Goal: Task Accomplishment & Management: Complete application form

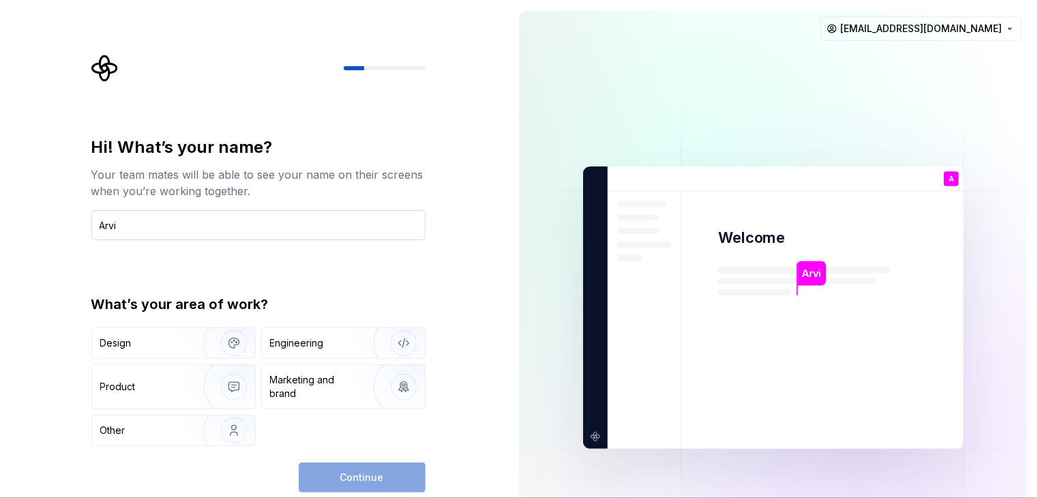
type input "[PERSON_NAME]"
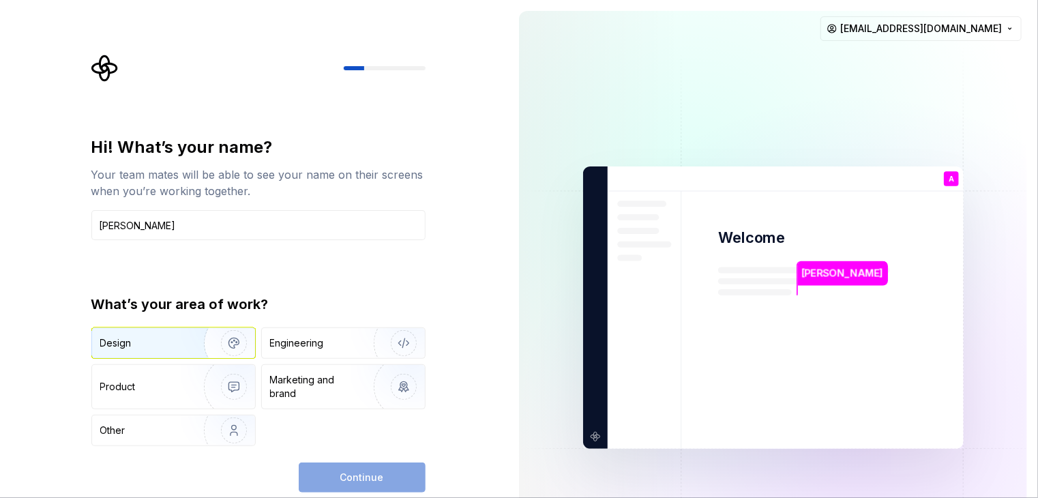
click at [166, 347] on div "Design" at bounding box center [143, 343] width 86 height 14
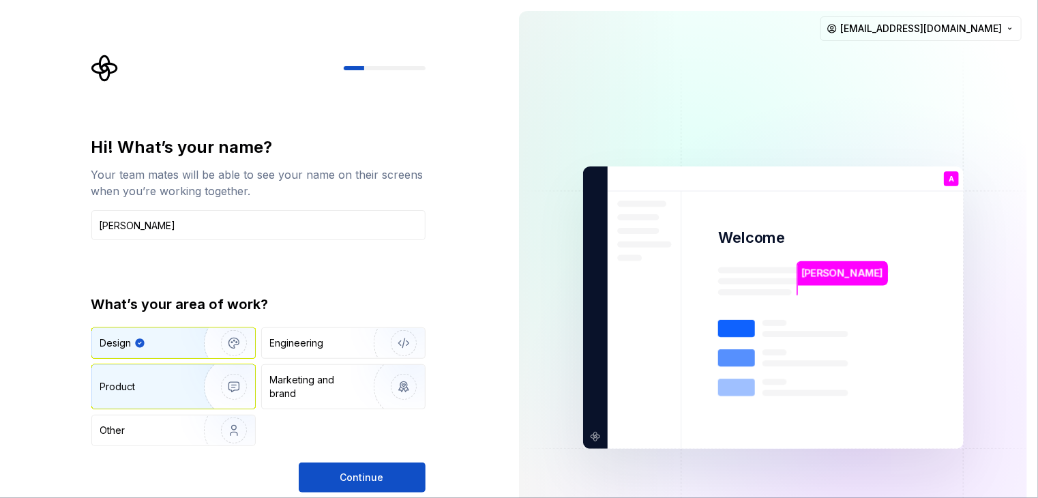
type button "Design"
click at [172, 389] on div "Product" at bounding box center [145, 387] width 90 height 14
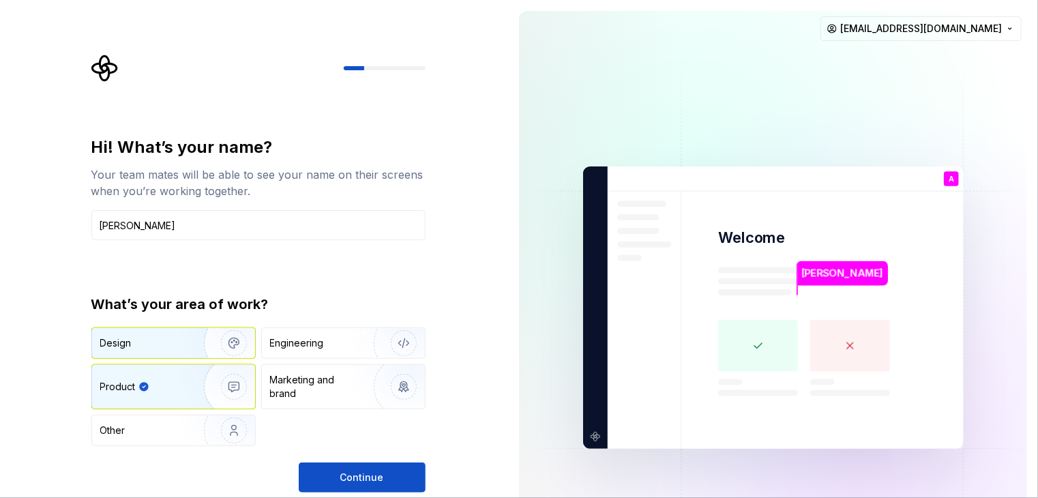
click at [194, 349] on img "button" at bounding box center [224, 342] width 87 height 91
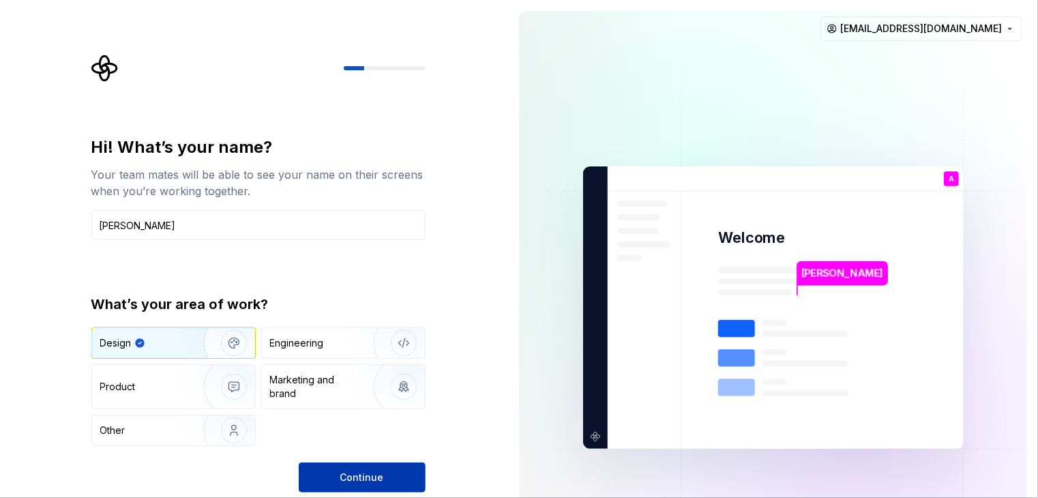
click at [364, 475] on span "Continue" at bounding box center [362, 478] width 44 height 14
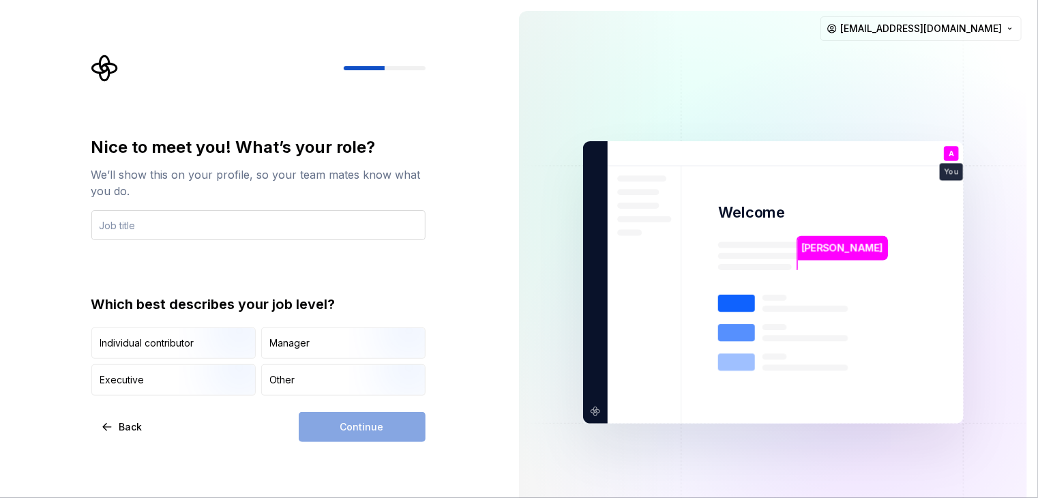
drag, startPoint x: 333, startPoint y: 220, endPoint x: 330, endPoint y: 230, distance: 10.6
click at [333, 220] on input "text" at bounding box center [258, 225] width 334 height 30
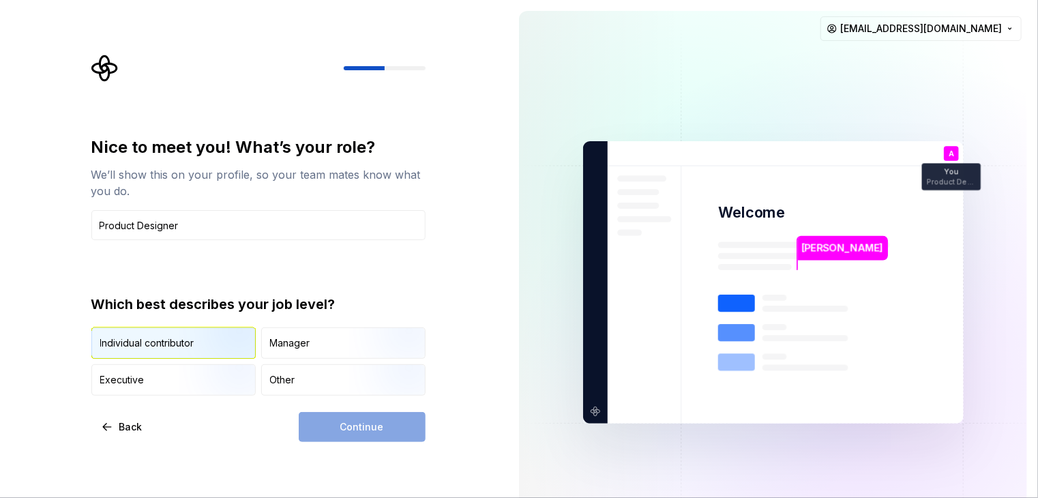
type input "Product Designer"
click at [173, 347] on div "Individual contributor" at bounding box center [147, 343] width 94 height 14
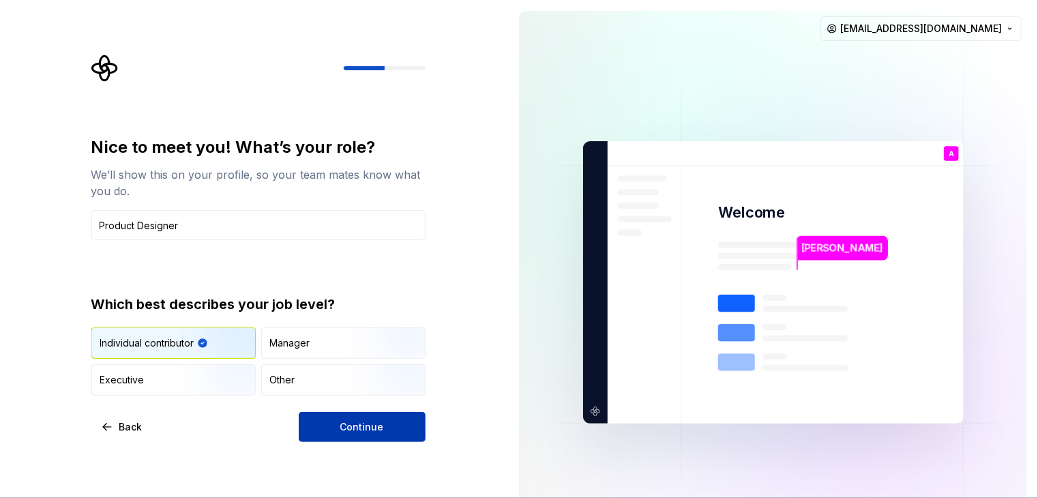
click at [376, 432] on span "Continue" at bounding box center [362, 427] width 44 height 14
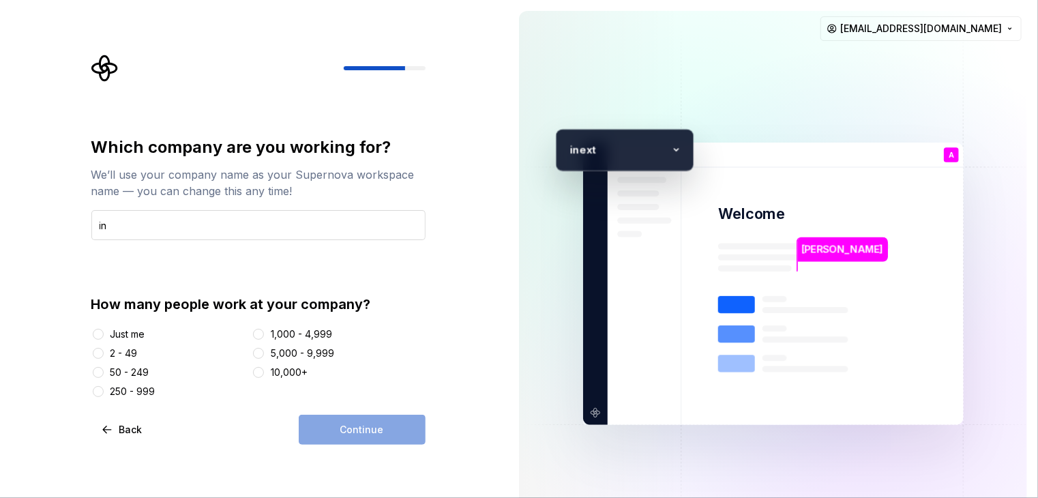
type input "i"
type input "iNextLabs"
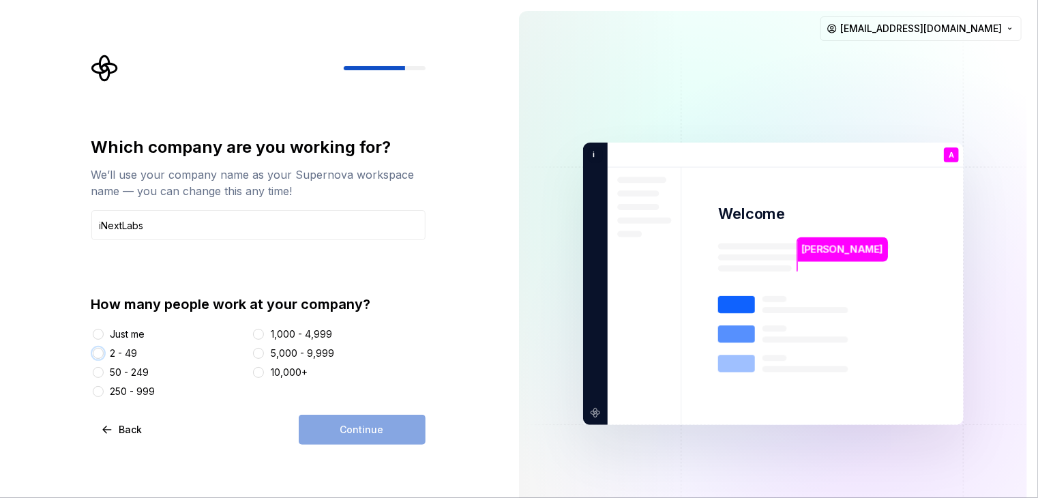
click at [102, 355] on button "2 - 49" at bounding box center [98, 353] width 11 height 11
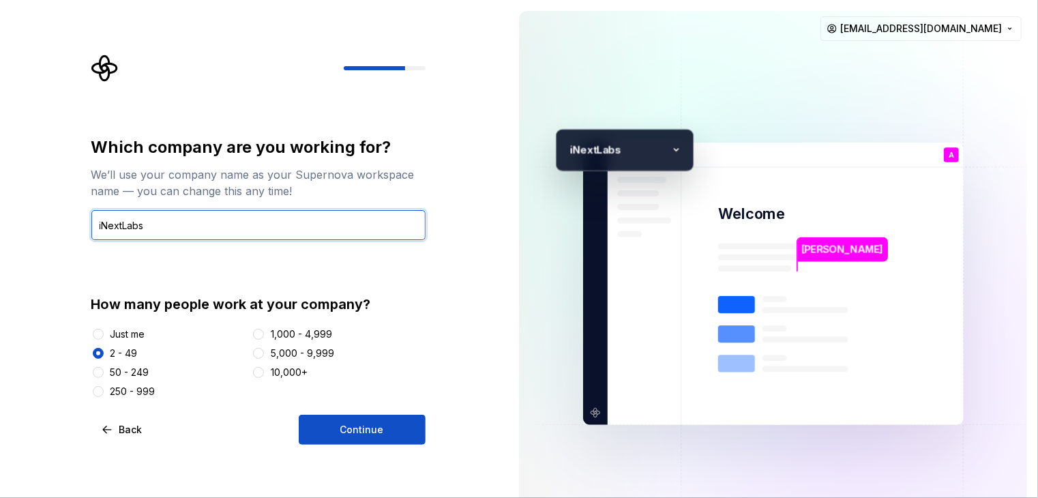
click at [260, 222] on input "iNextLabs" at bounding box center [258, 225] width 334 height 30
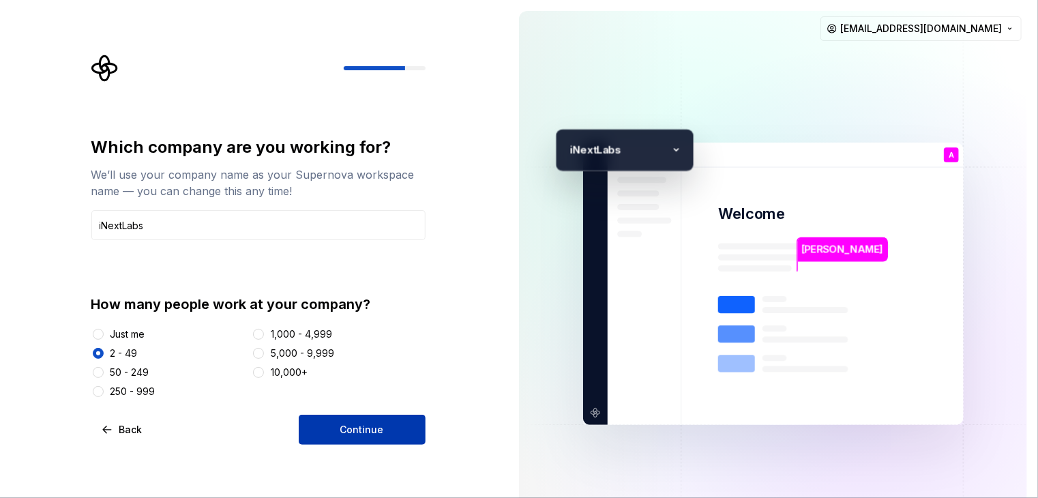
click at [393, 430] on button "Continue" at bounding box center [362, 430] width 127 height 30
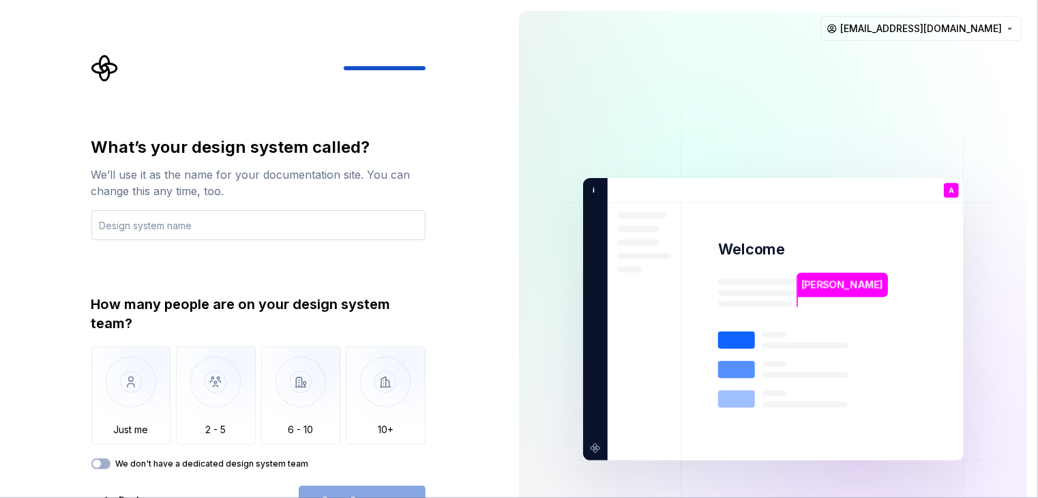
click at [263, 224] on input "text" at bounding box center [258, 225] width 334 height 30
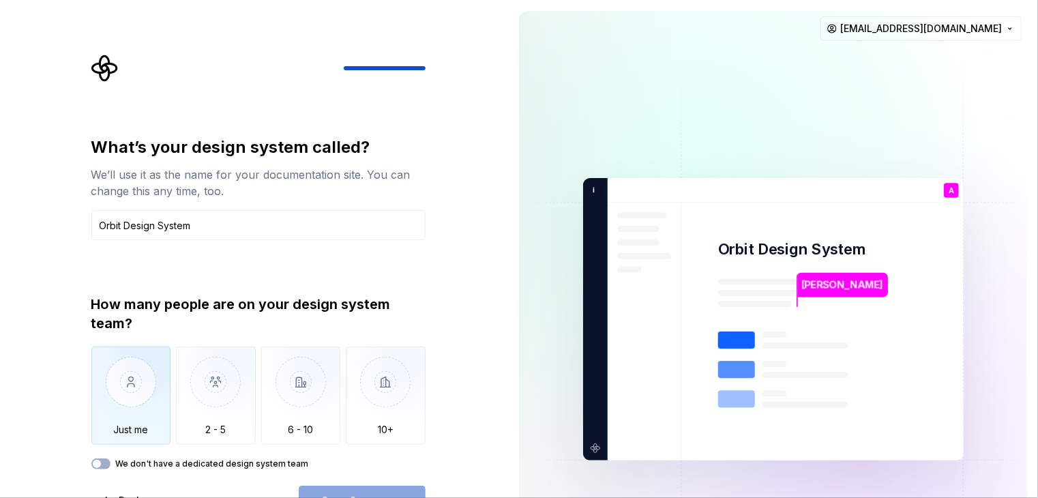
type input "Orbit Design System"
click at [151, 367] on img "button" at bounding box center [131, 391] width 80 height 91
click at [376, 488] on button "Open Supernova" at bounding box center [362, 501] width 127 height 30
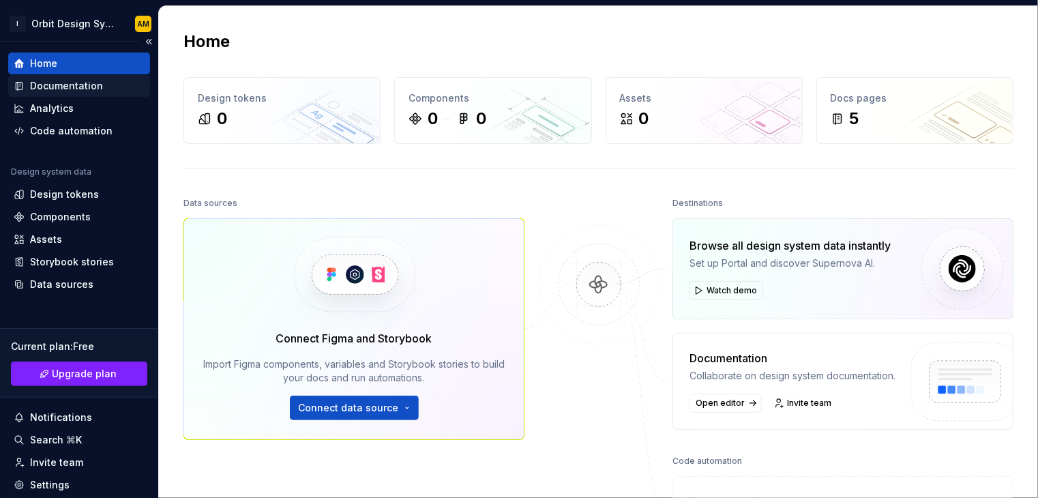
click at [84, 88] on div "Documentation" at bounding box center [66, 86] width 73 height 14
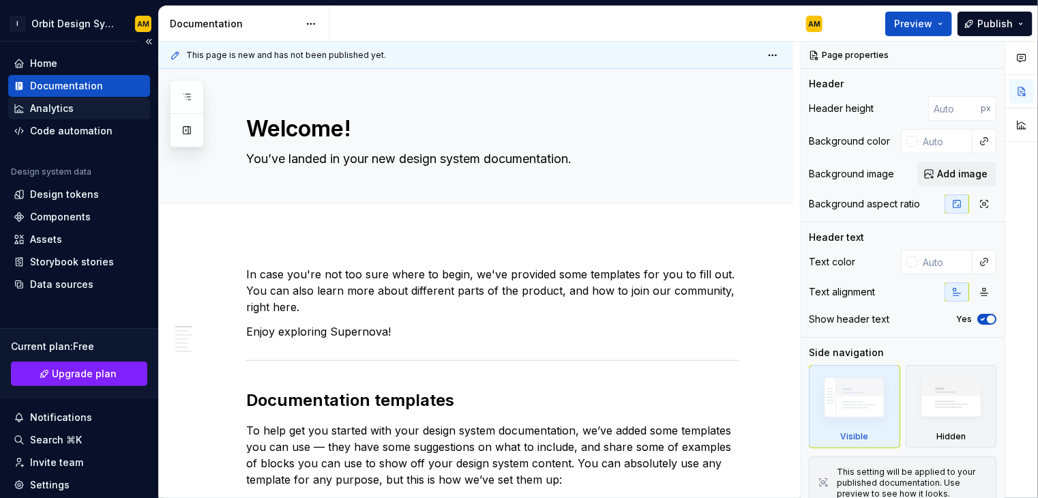
click at [78, 110] on div "Analytics" at bounding box center [79, 109] width 131 height 14
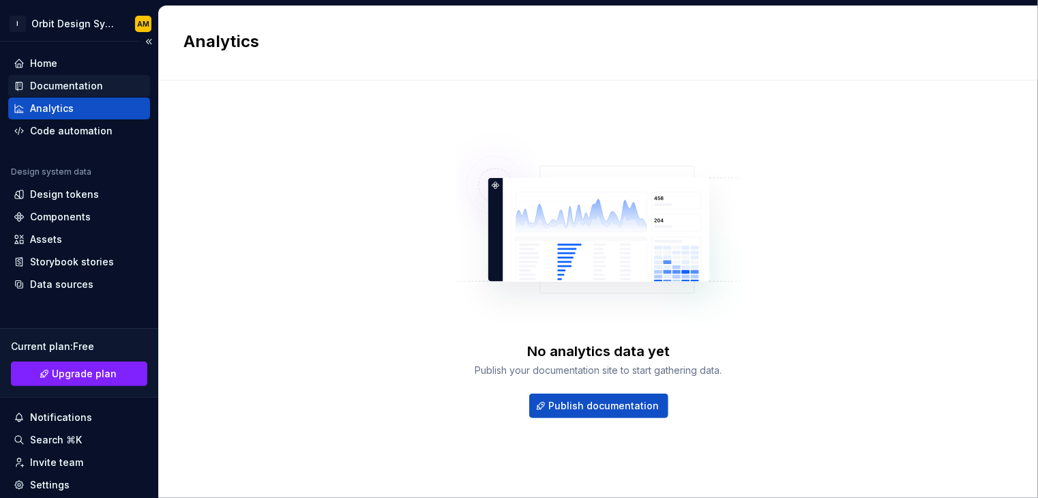
click at [83, 80] on div "Documentation" at bounding box center [66, 86] width 73 height 14
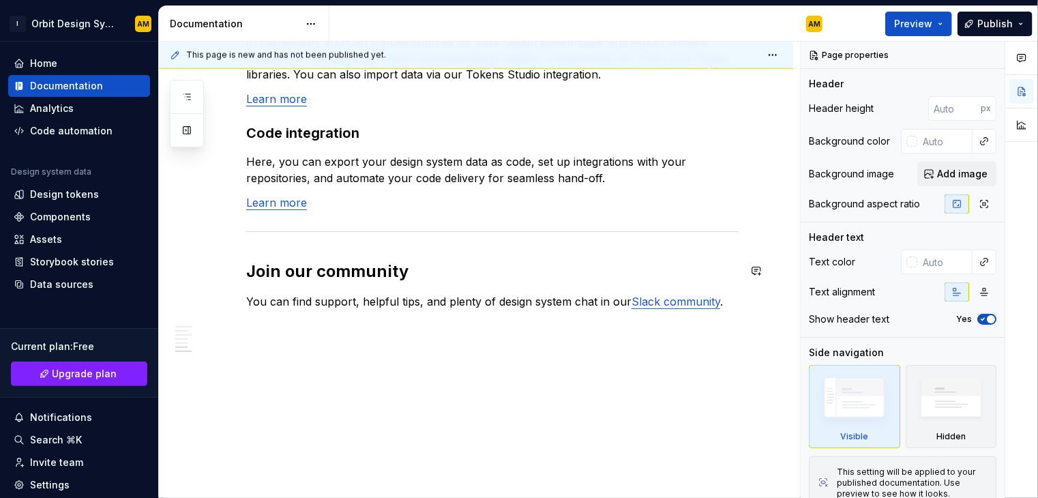
scroll to position [1203, 0]
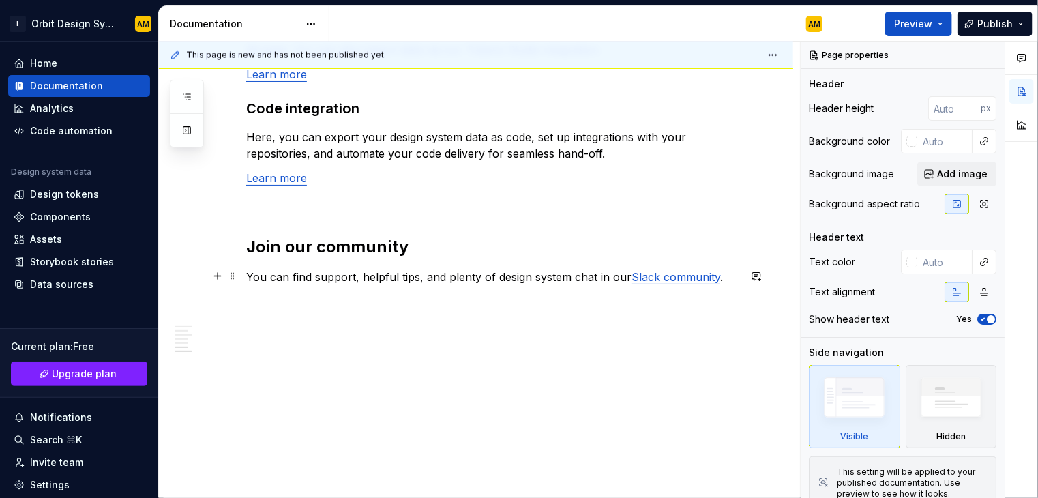
click at [651, 276] on link "Slack community" at bounding box center [675, 277] width 89 height 14
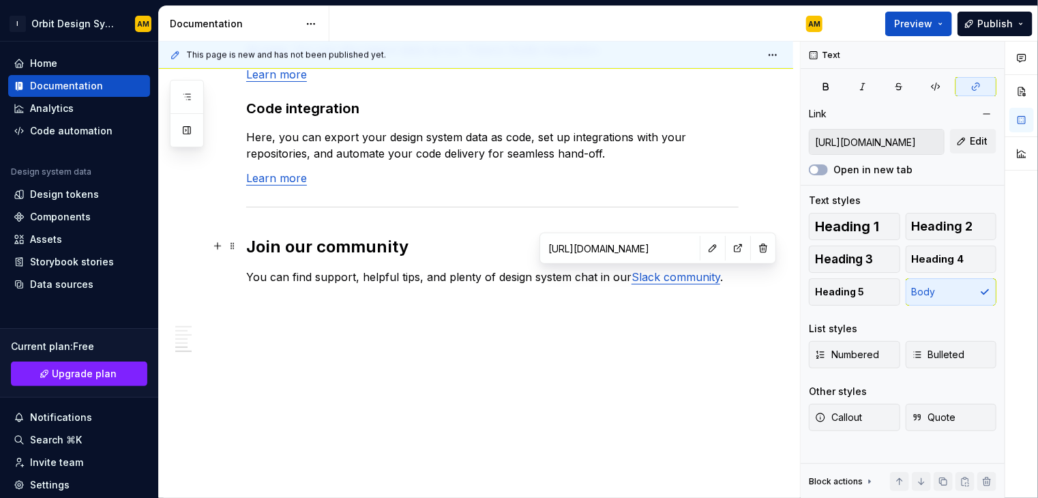
click at [668, 249] on input "[URL][DOMAIN_NAME]" at bounding box center [620, 248] width 154 height 25
click at [668, 276] on link "Slack community" at bounding box center [675, 277] width 89 height 14
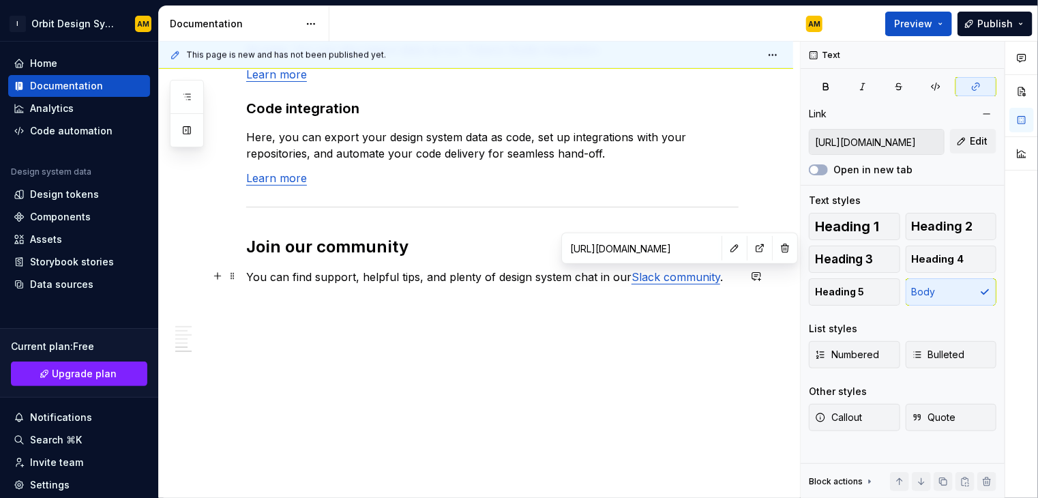
click at [674, 272] on link "Slack community" at bounding box center [675, 277] width 89 height 14
click at [692, 273] on link "Slack community" at bounding box center [675, 277] width 89 height 14
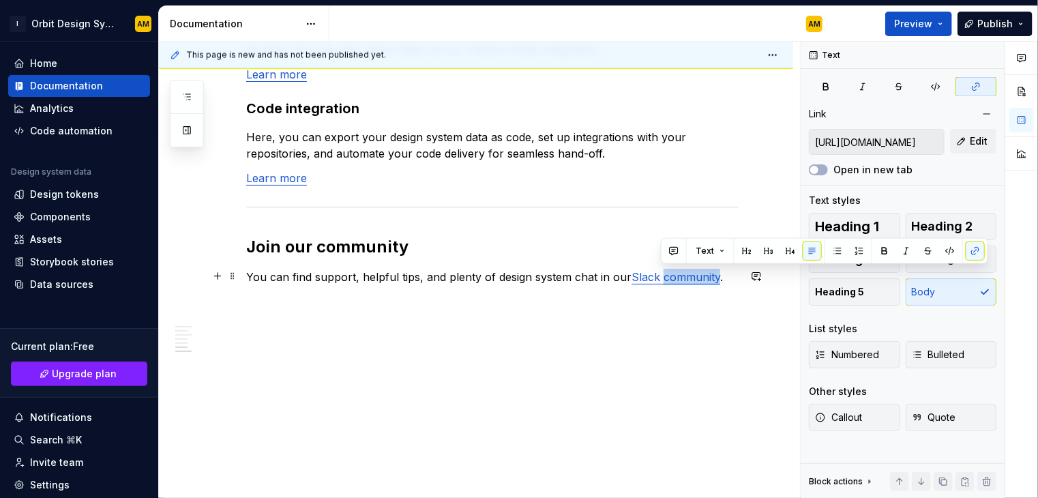
click at [692, 273] on link "Slack community" at bounding box center [675, 277] width 89 height 14
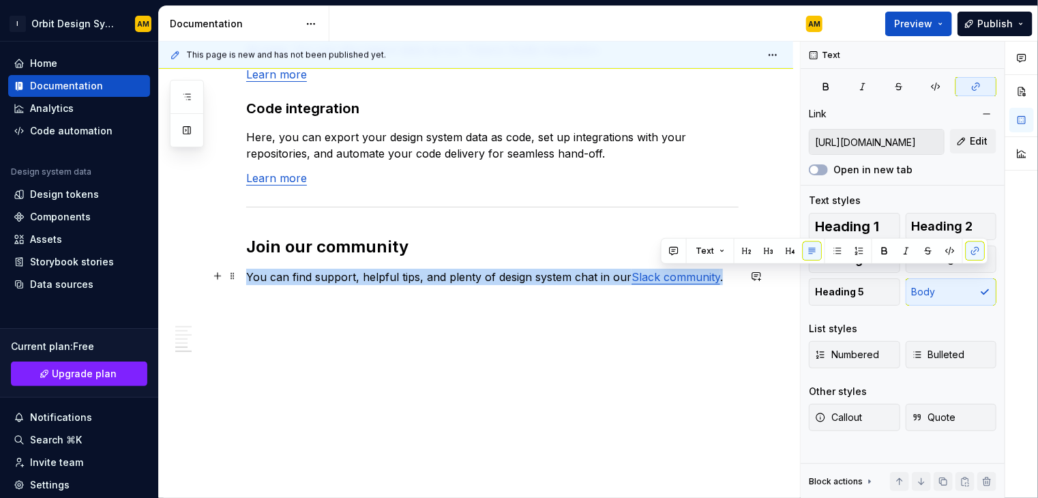
click at [692, 273] on link "Slack community" at bounding box center [675, 277] width 89 height 14
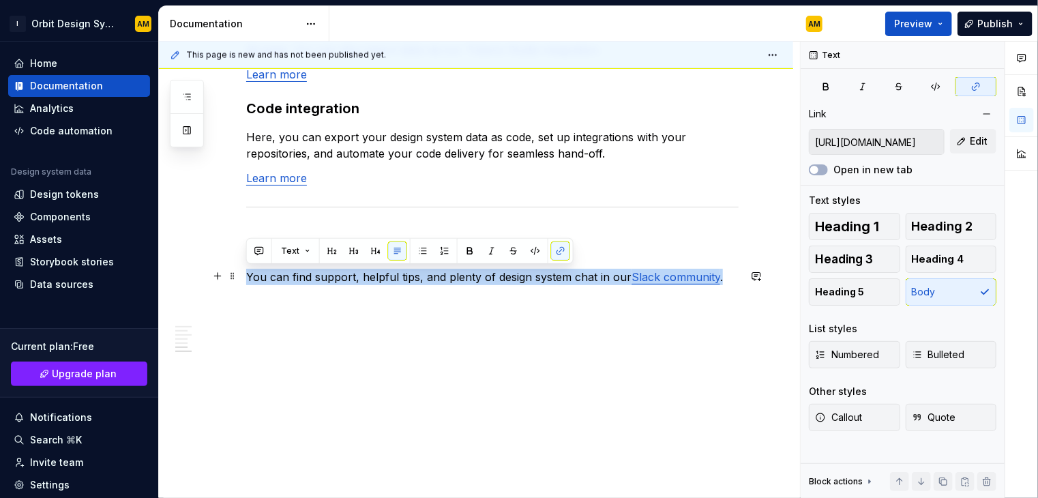
click at [692, 273] on link "Slack community" at bounding box center [675, 277] width 89 height 14
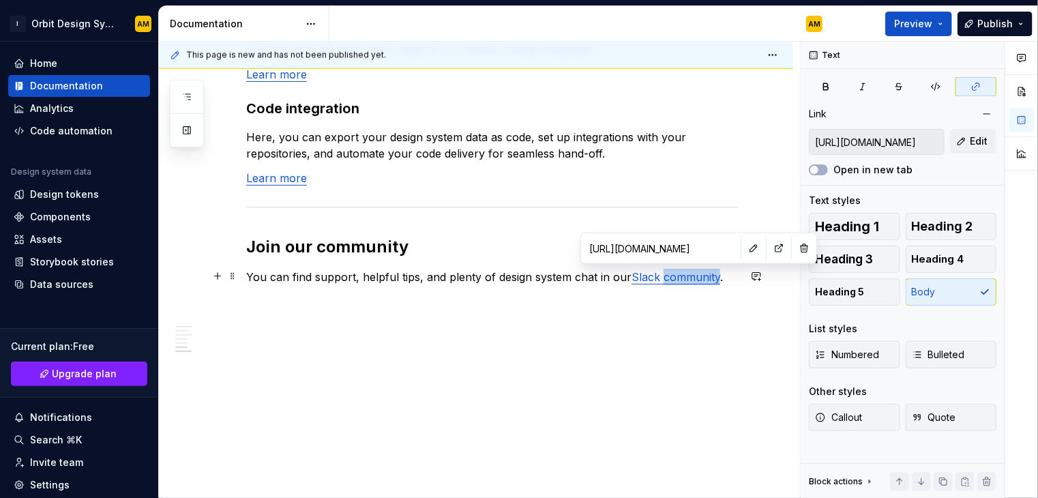
click at [692, 273] on link "Slack community" at bounding box center [675, 277] width 89 height 14
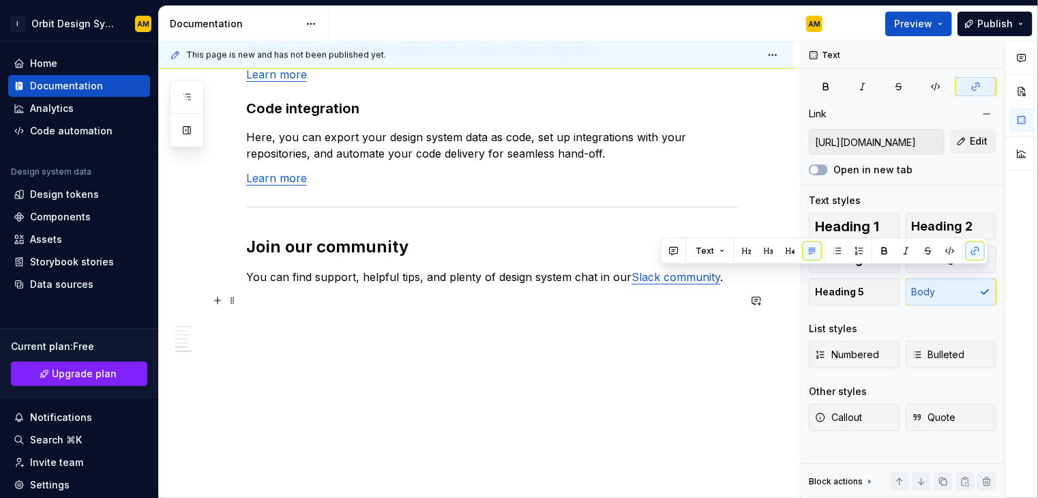
click at [700, 298] on p at bounding box center [492, 301] width 492 height 16
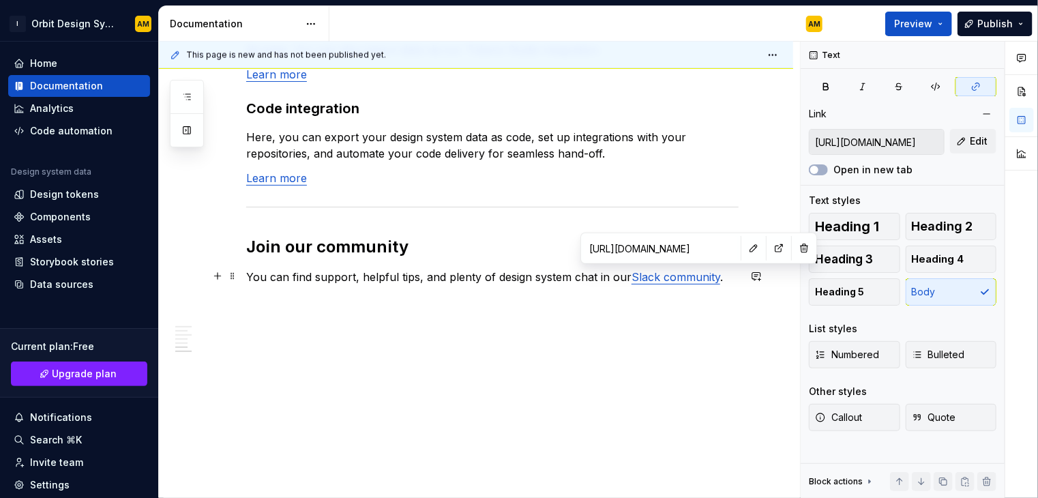
click at [688, 276] on link "Slack community" at bounding box center [675, 277] width 89 height 14
click at [684, 254] on input "[URL][DOMAIN_NAME]" at bounding box center [661, 248] width 154 height 25
click at [769, 249] on button "button" at bounding box center [778, 248] width 19 height 19
type textarea "*"
click at [85, 115] on div "Analytics" at bounding box center [79, 109] width 142 height 22
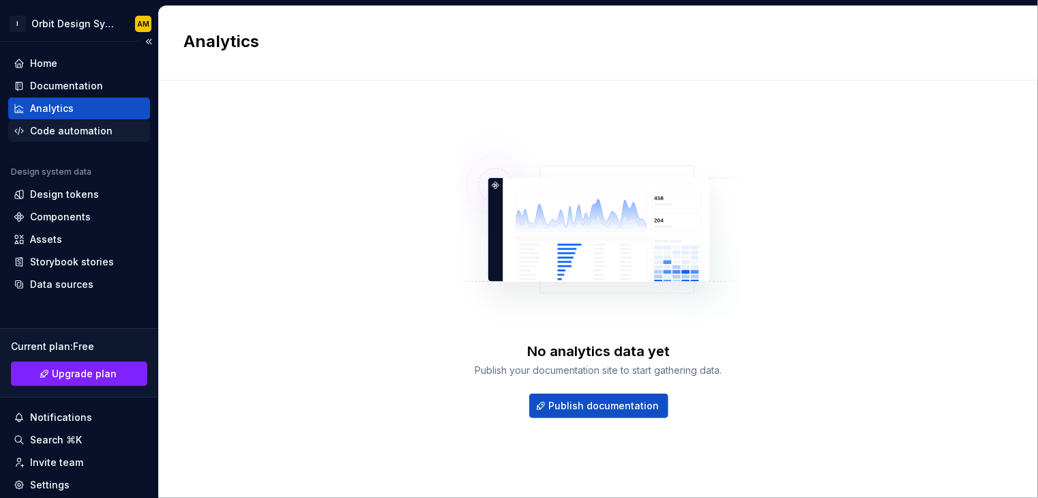
click at [61, 124] on div "Code automation" at bounding box center [71, 131] width 83 height 14
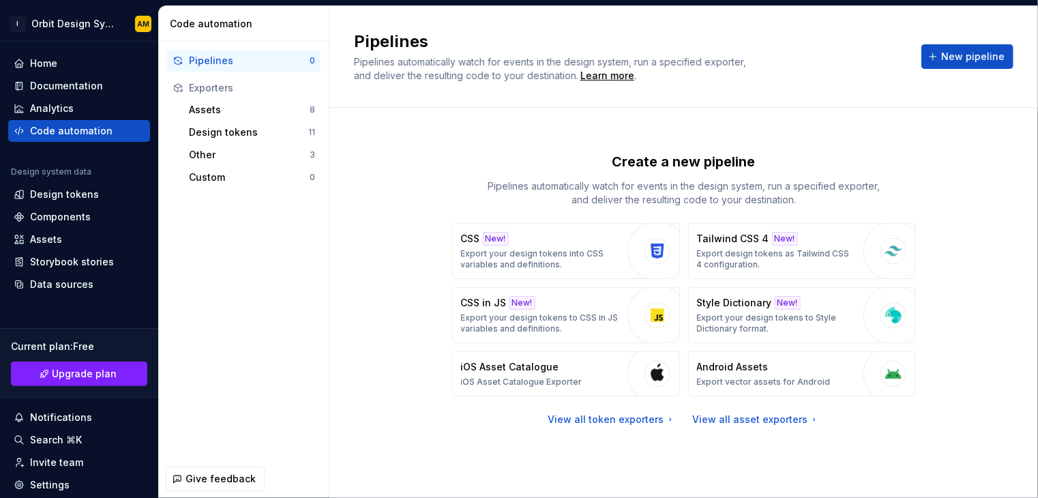
click at [444, 44] on h2 "Pipelines" at bounding box center [629, 42] width 551 height 22
click at [391, 40] on h2 "Pipelines" at bounding box center [629, 42] width 551 height 22
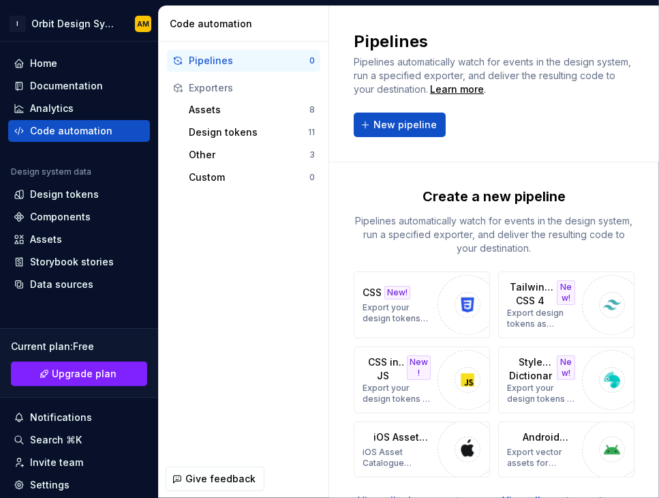
click at [559, 149] on div "Pipelines Pipelines automatically watch for events in the design system, run a …" at bounding box center [494, 84] width 330 height 156
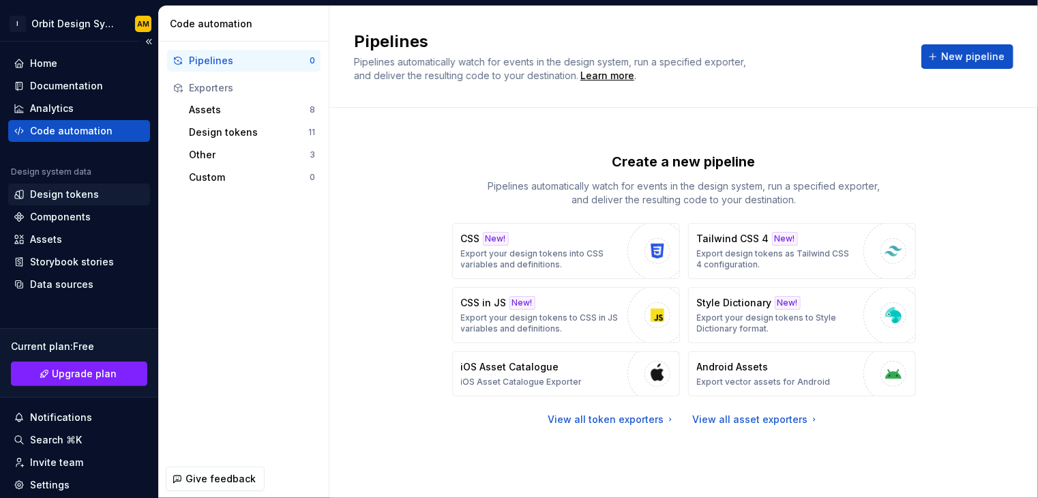
click at [68, 189] on div "Design tokens" at bounding box center [64, 195] width 69 height 14
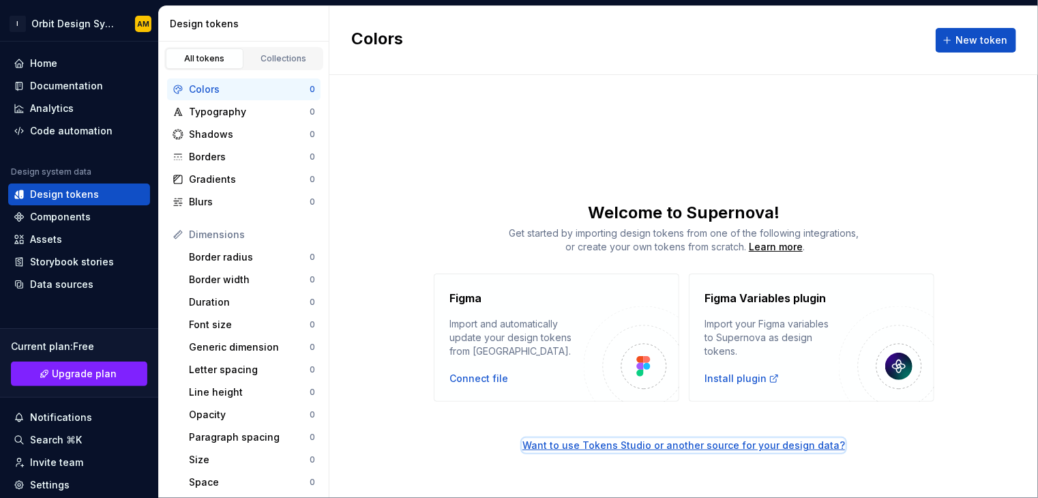
click at [745, 444] on div "Want to use Tokens Studio or another source for your design data?" at bounding box center [683, 445] width 323 height 14
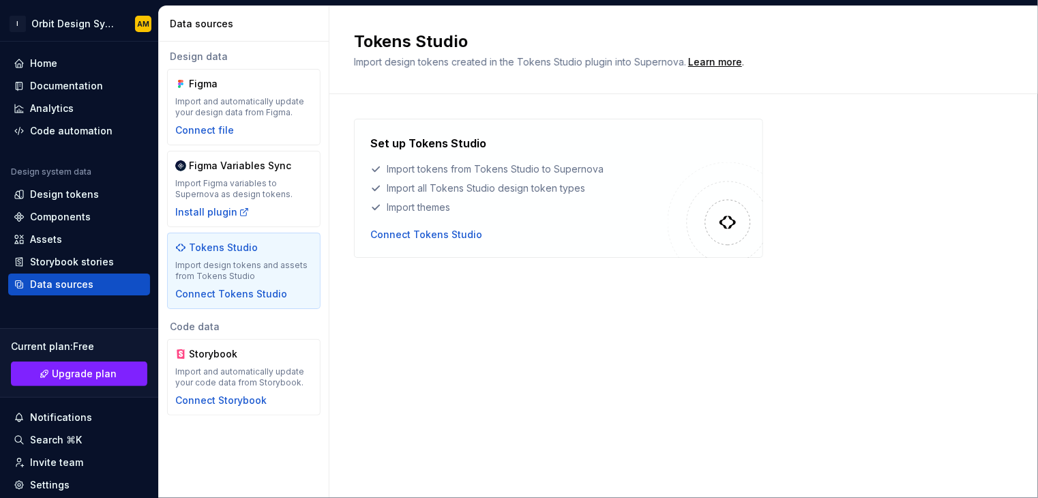
drag, startPoint x: 745, startPoint y: 444, endPoint x: 749, endPoint y: 462, distance: 18.2
drag, startPoint x: 749, startPoint y: 462, endPoint x: 505, endPoint y: 359, distance: 265.3
click at [505, 359] on div "Tokens Studio Import design tokens created in the Tokens Studio plugin into Sup…" at bounding box center [683, 252] width 709 height 492
click at [430, 230] on div "Connect Tokens Studio" at bounding box center [426, 235] width 112 height 14
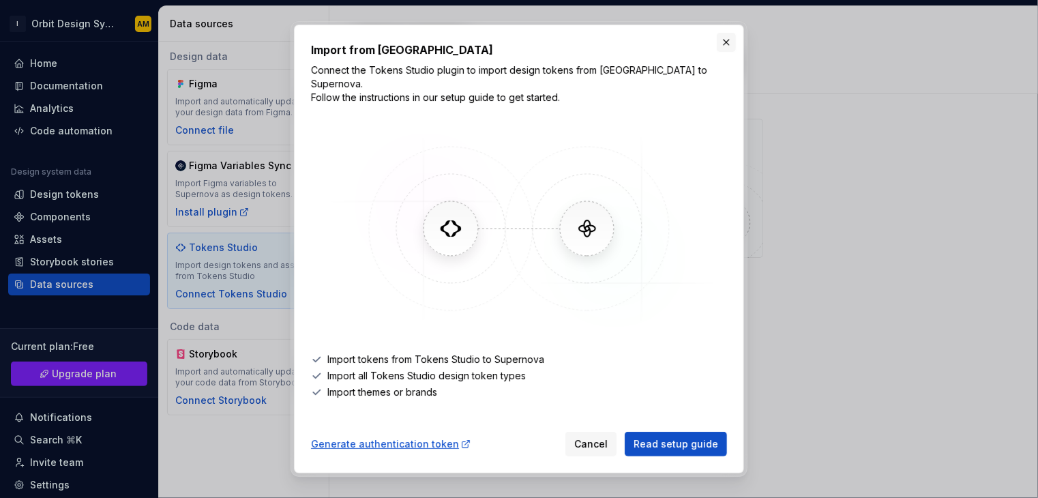
click at [726, 50] on button "button" at bounding box center [726, 42] width 19 height 19
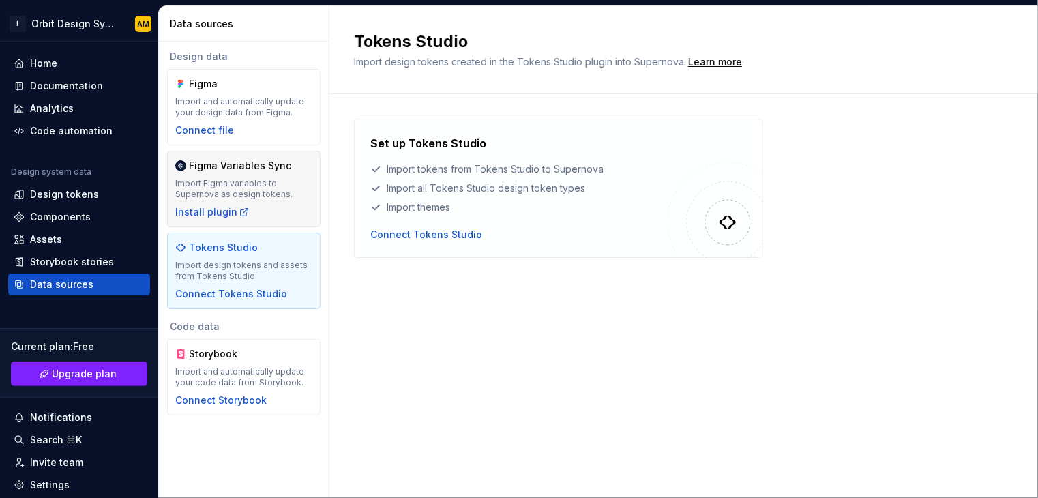
click at [265, 188] on div "Import Figma variables to Supernova as design tokens." at bounding box center [243, 189] width 137 height 22
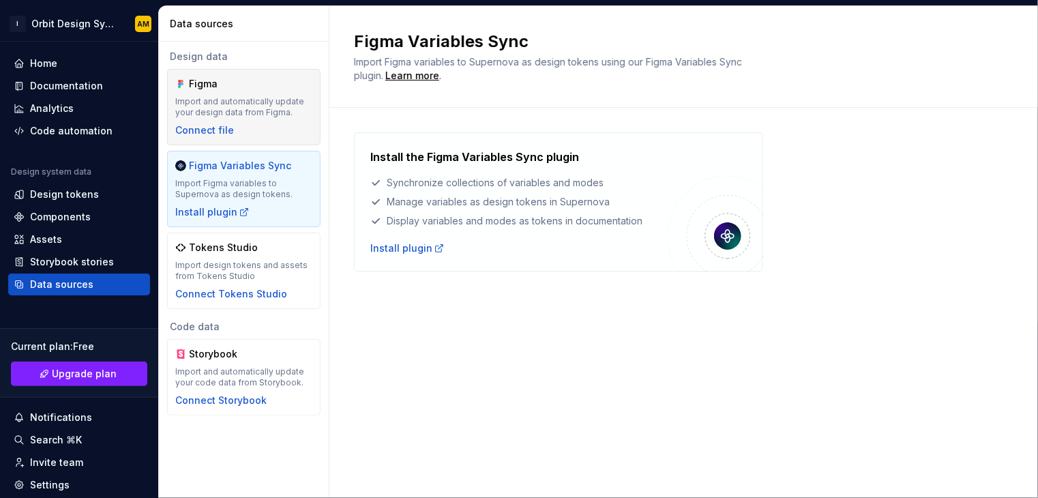
click at [194, 97] on div "Import and automatically update your design data from Figma." at bounding box center [243, 107] width 137 height 22
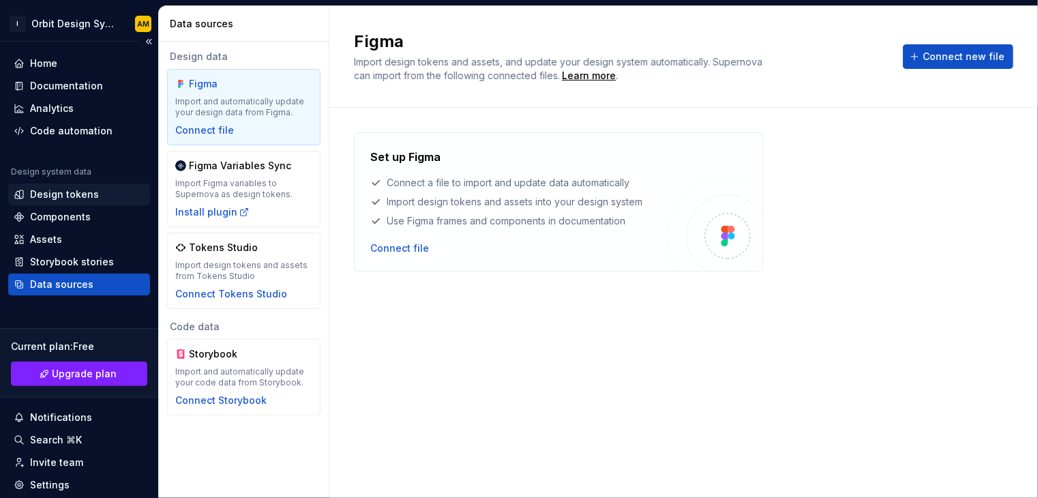
click at [84, 200] on div "Design tokens" at bounding box center [64, 195] width 69 height 14
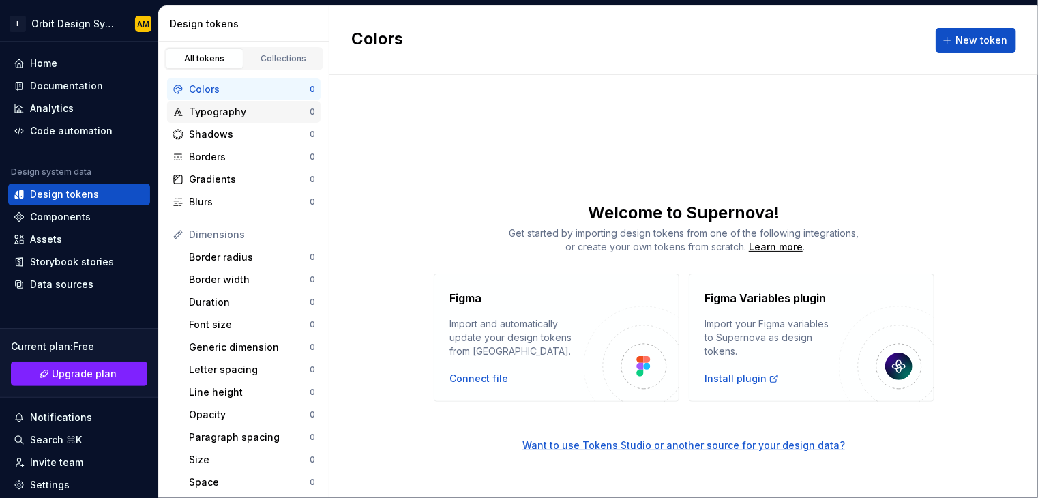
click at [210, 105] on div "Typography" at bounding box center [249, 112] width 121 height 14
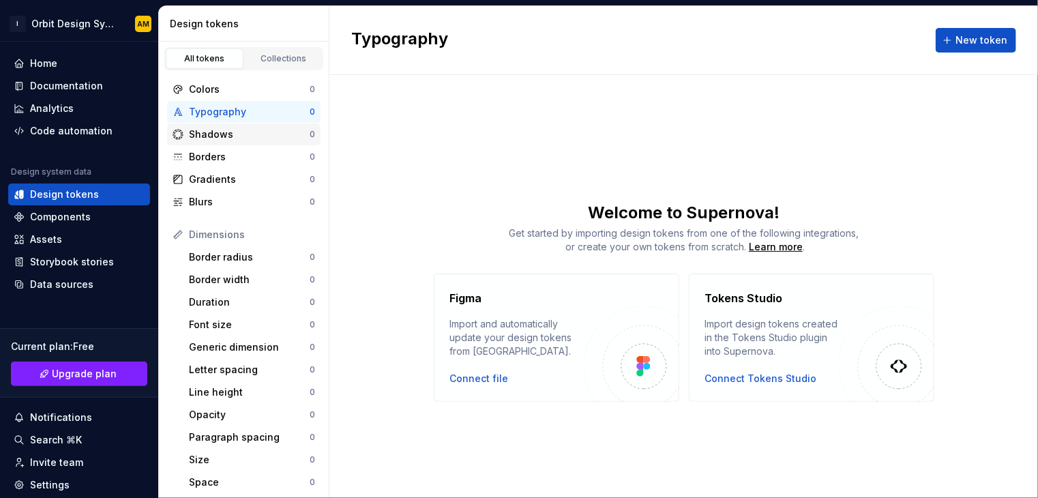
click at [224, 134] on div "Shadows" at bounding box center [249, 135] width 121 height 14
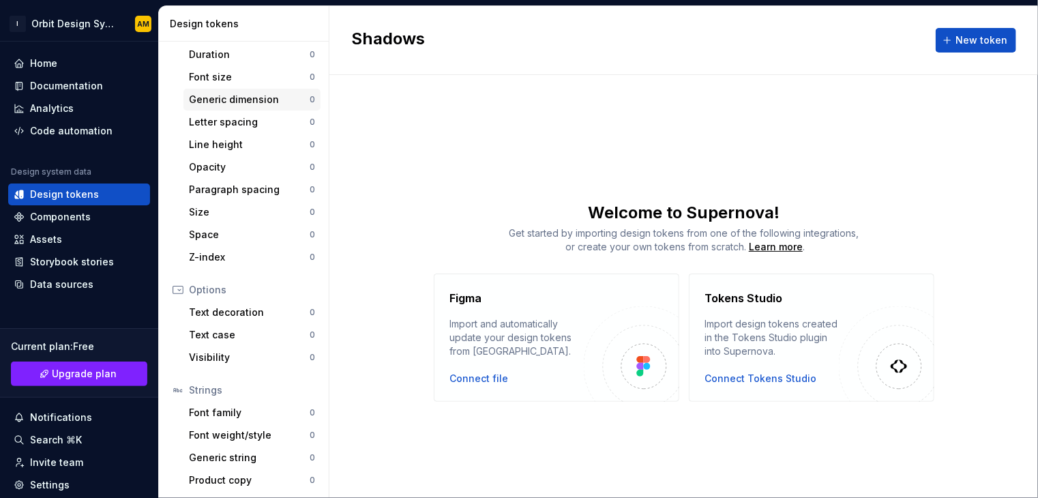
scroll to position [248, 0]
click at [95, 216] on div "Components" at bounding box center [79, 217] width 131 height 14
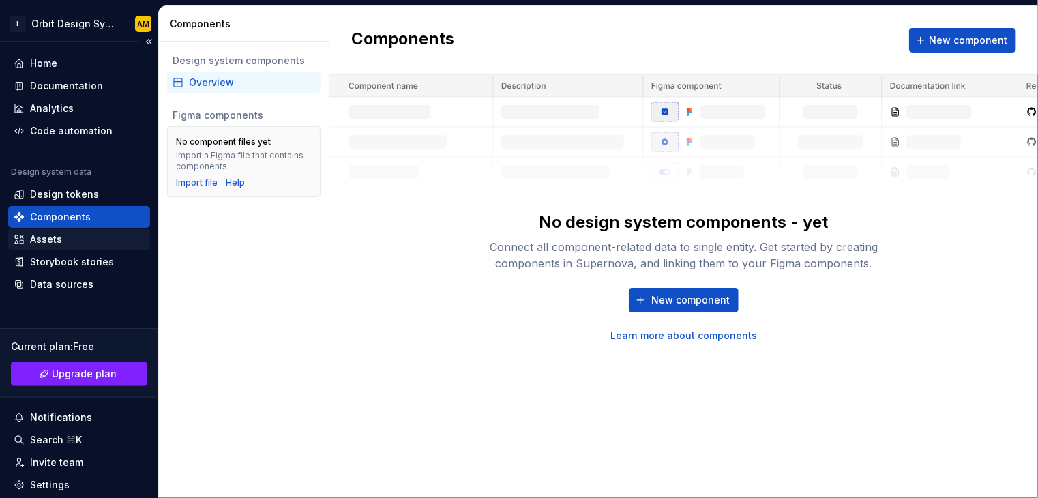
click at [79, 233] on div "Assets" at bounding box center [79, 240] width 131 height 14
click at [82, 237] on div "Assets" at bounding box center [79, 240] width 131 height 14
click at [55, 236] on div "Assets" at bounding box center [46, 240] width 32 height 14
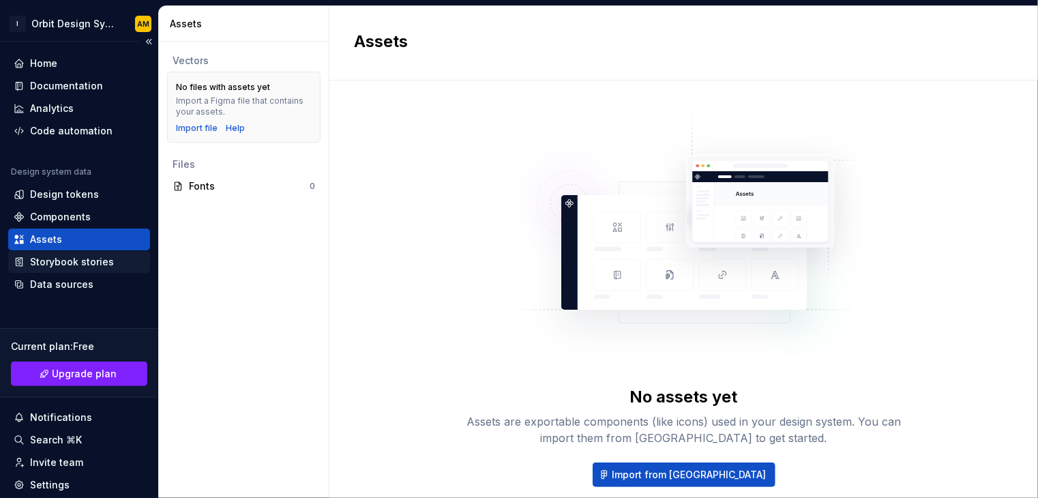
click at [58, 261] on div "Storybook stories" at bounding box center [72, 262] width 84 height 14
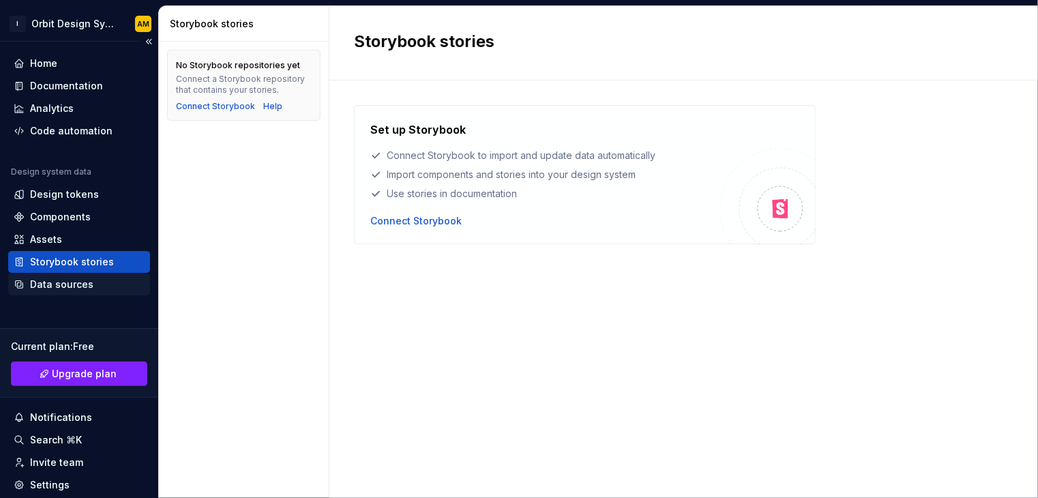
click at [71, 291] on div "Data sources" at bounding box center [61, 285] width 63 height 14
